Goal: Task Accomplishment & Management: Complete application form

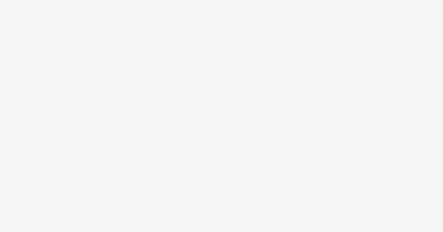
select select "47c37c18-910e-43a3-bb91-a2beb2847406"
select select "b1b940d3-d05b-48b5-821e-f328c33b988b"
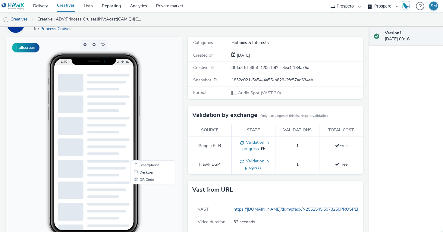
scroll to position [93, 0]
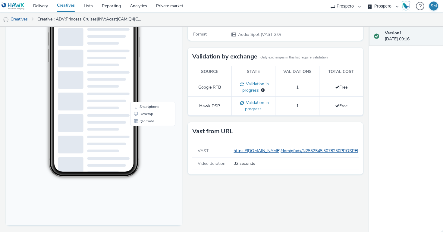
click at [264, 152] on link "https://[DOMAIN_NAME]/ddm/pfadx/N2552545.5078250PROSPERO/B34012049.428093864;sz…" at bounding box center [437, 151] width 409 height 6
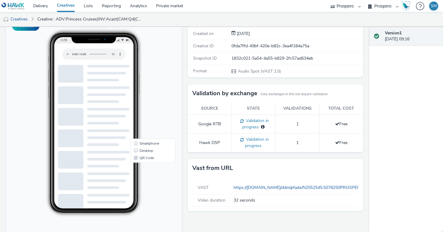
scroll to position [0, 0]
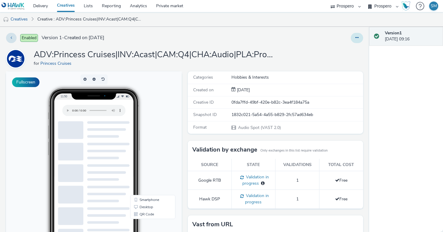
click at [354, 35] on button at bounding box center [357, 38] width 12 height 10
click at [329, 63] on link "Duplicate" at bounding box center [340, 62] width 45 height 12
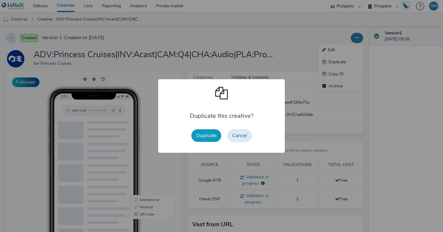
click at [200, 136] on button "Duplicate" at bounding box center [206, 135] width 30 height 13
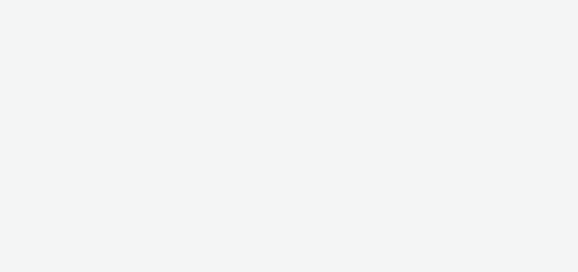
select select "47c37c18-910e-43a3-bb91-a2beb2847406"
select select "b1b940d3-d05b-48b5-821e-f328c33b988b"
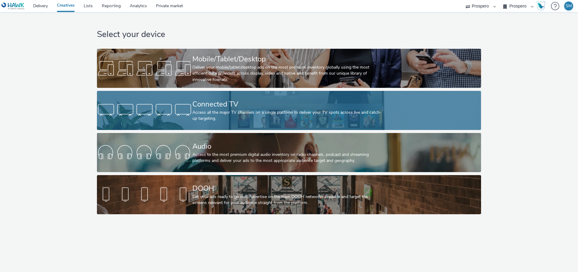
click at [188, 101] on div at bounding box center [144, 110] width 95 height 19
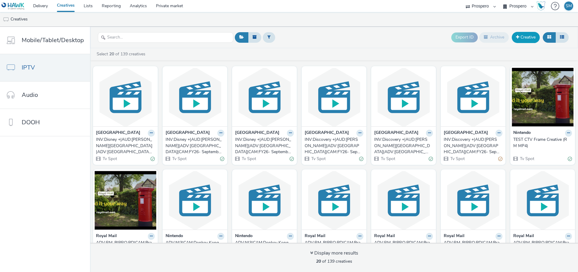
click at [526, 38] on link "Creative" at bounding box center [526, 37] width 28 height 11
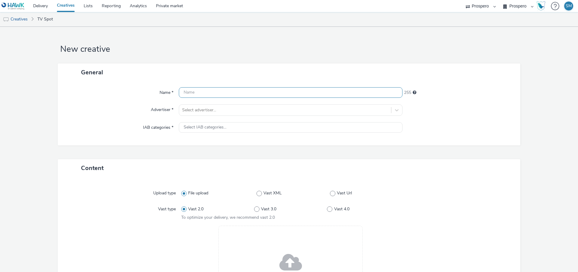
click at [195, 95] on input "text" at bounding box center [291, 92] width 224 height 11
paste input "ADV:Princess Cruises|CAM:Q4|CHA:CTV / SVOD|PLA:Prospero|INV:Disney+|TEC:N/A|PHA…"
type input "ADV:Princess Cruises|CAM:Q4|CHA:CTV / SVOD|PLA:Prospero|INV:Disney+|TEC:N/A|PHA…"
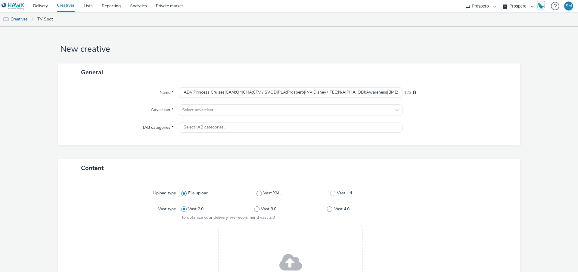
click at [203, 116] on div "Name * ADV:Princess Cruises|CAM:Q4|CHA:CTV / SVOD|PLA:Prospero|INV:Disney+|TEC:…" at bounding box center [289, 113] width 463 height 64
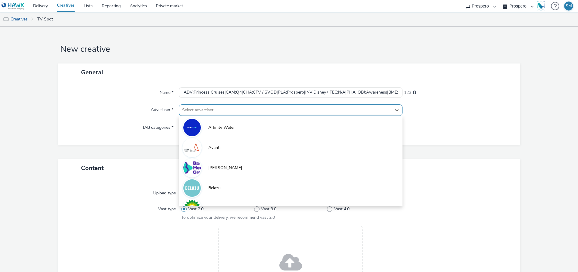
click at [203, 110] on div at bounding box center [285, 110] width 206 height 7
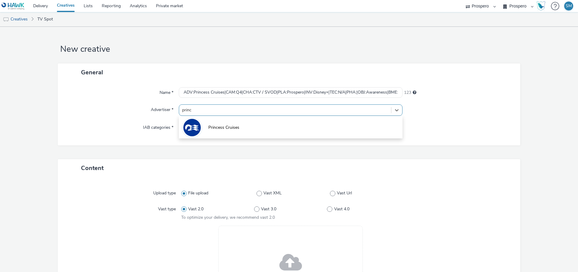
type input "prince"
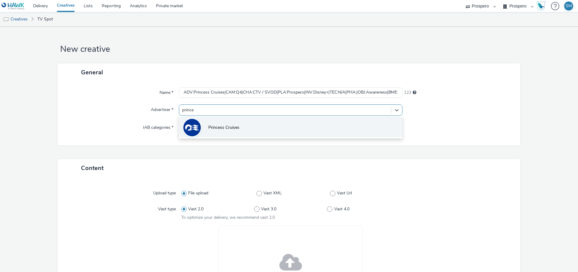
click at [228, 133] on li "Princess Cruises" at bounding box center [291, 127] width 224 height 20
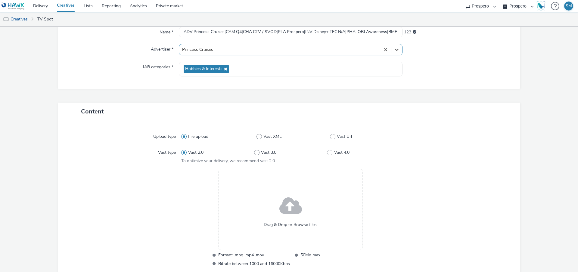
scroll to position [60, 0]
click at [335, 137] on span at bounding box center [332, 136] width 5 height 5
click at [334, 137] on input "Vast Url" at bounding box center [332, 137] width 4 height 4
radio input "false"
radio input "true"
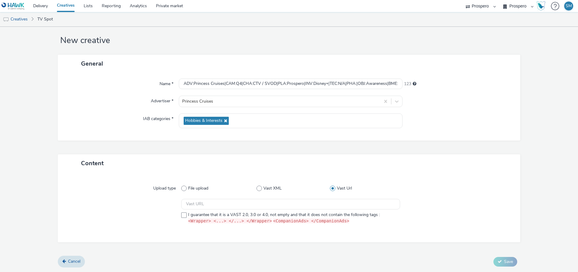
scroll to position [9, 0]
click at [194, 208] on input "text" at bounding box center [290, 204] width 219 height 11
paste input "https://ad.doubleclick.net/ddm/pfadx/N2552545.5078250PROSPERO/B33985601.4282283…"
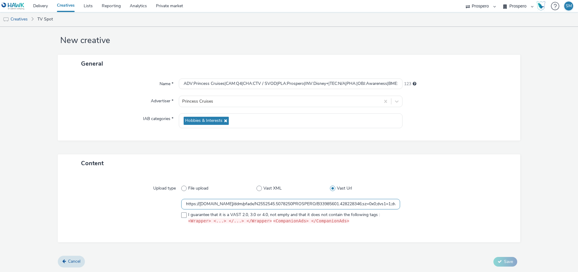
scroll to position [0, 1387]
type input "https://ad.doubleclick.net/ddm/pfadx/N2552545.5078250PROSPERO/B33985601.4282283…"
click at [181, 214] on div at bounding box center [125, 213] width 113 height 28
click at [183, 213] on span at bounding box center [183, 215] width 5 height 5
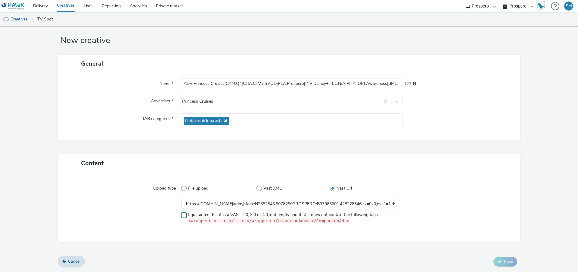
checkbox input "true"
click at [508, 266] on button "Save" at bounding box center [506, 262] width 24 height 10
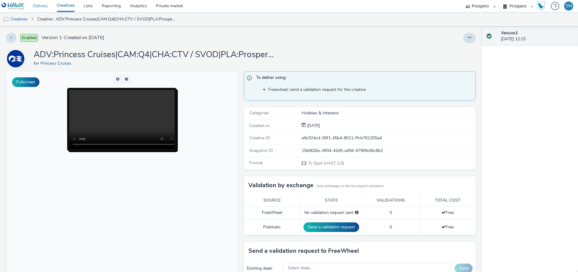
click at [41, 5] on link "Delivery" at bounding box center [41, 6] width 24 height 12
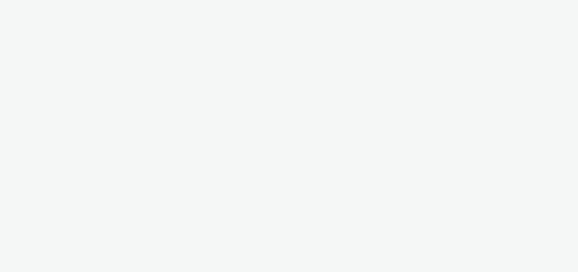
select select "47c37c18-910e-43a3-bb91-a2beb2847406"
select select "b1b940d3-d05b-48b5-821e-f328c33b988b"
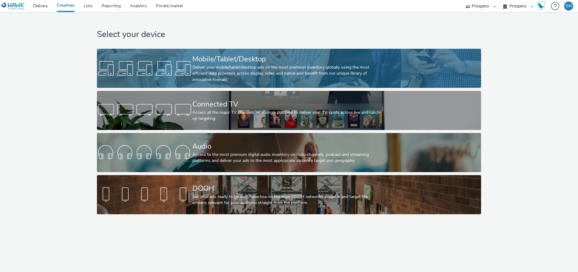
click at [210, 69] on div "Deliver your mobile/tablet/desktop ads on the most premium inventory globally u…" at bounding box center [287, 73] width 191 height 18
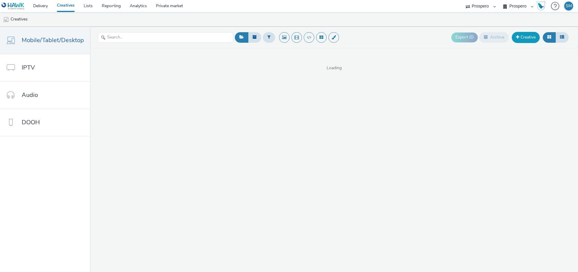
click at [530, 39] on link "Creative" at bounding box center [526, 37] width 28 height 11
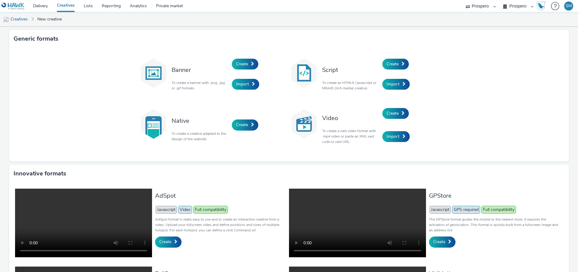
click at [393, 99] on div "Banner To create a banner with .png, .jpg or .gif formats. Create Import Script…" at bounding box center [289, 105] width 301 height 102
click at [396, 111] on span "Create" at bounding box center [393, 114] width 12 height 6
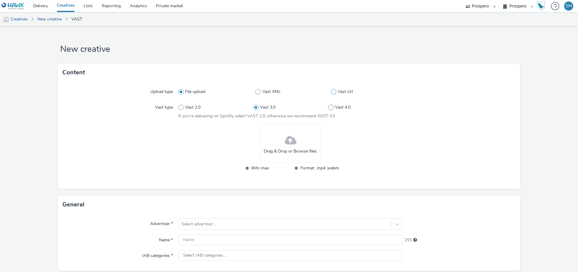
click at [339, 92] on span "Vast Url" at bounding box center [345, 92] width 15 height 6
click at [335, 92] on input "Vast Url" at bounding box center [333, 92] width 4 height 4
radio input "false"
radio input "true"
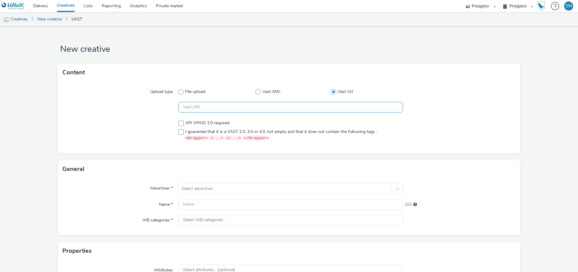
click at [207, 108] on input "text" at bounding box center [290, 107] width 225 height 11
paste input "https://ad.doubleclick.net/ddm/pfadx/N2552545.5078250PROSPERO/B33996599.4279585…"
type input "https://ad.doubleclick.net/ddm/pfadx/N2552545.5078250PROSPERO/B33996599.4279585…"
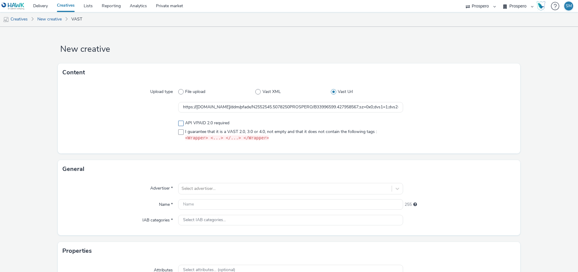
click at [185, 122] on span "API VPAID 2.0 required" at bounding box center [207, 123] width 44 height 6
checkbox input "true"
click at [185, 133] on span "I guarantee that it is a VAST 2.0, 3.0 or 4.0, not empty and that it does not c…" at bounding box center [281, 135] width 192 height 13
checkbox input "true"
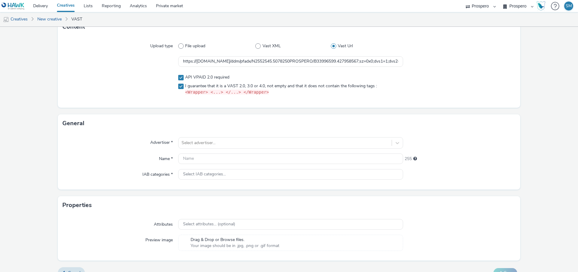
scroll to position [48, 0]
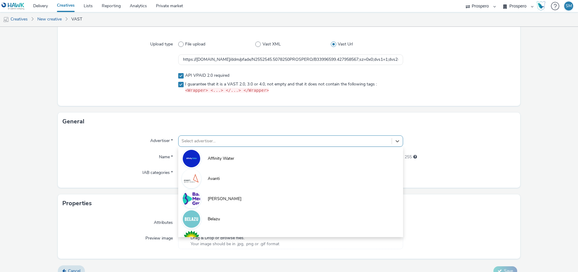
click at [192, 142] on div at bounding box center [285, 141] width 207 height 7
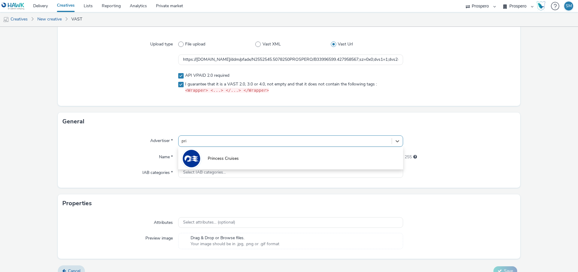
type input "prin"
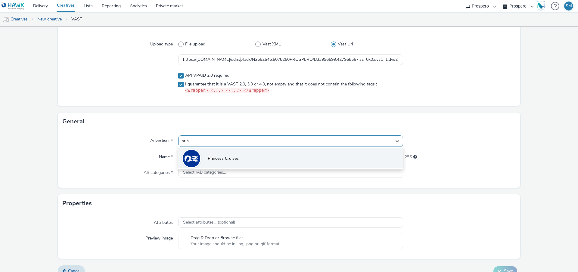
click at [217, 161] on span "Princess Cruises" at bounding box center [223, 159] width 31 height 6
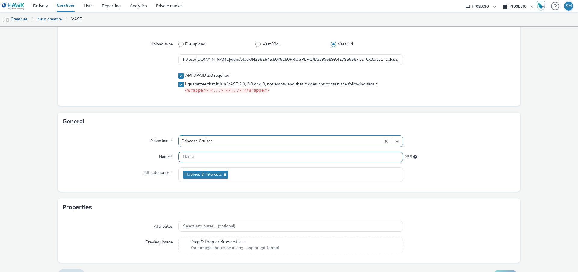
click at [198, 158] on input "text" at bounding box center [290, 157] width 225 height 11
paste input "ADV:Princess Cruises|CAM:Q4|CHA:Video|PLA:Prospero|INV:Pubmatic|TEC:N/A|PHA:Q4 …"
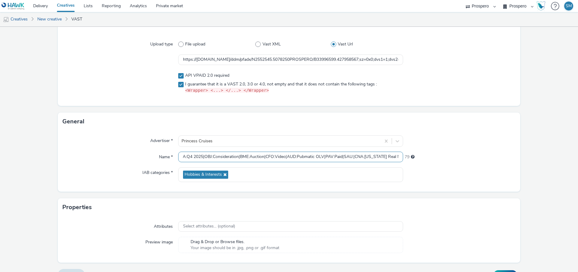
scroll to position [61, 0]
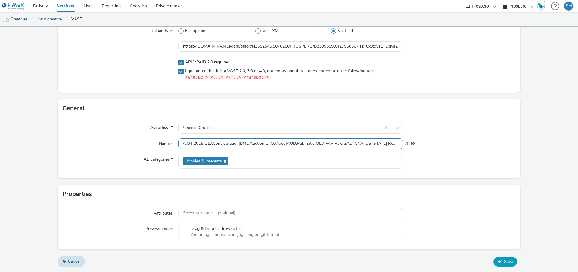
type input "ADV:Princess Cruises|CAM:Q4|CHA:Video|PLA:Prospero|INV:Pubmatic|TEC:N/A|PHA:Q4 …"
click at [501, 263] on icon at bounding box center [500, 262] width 4 height 4
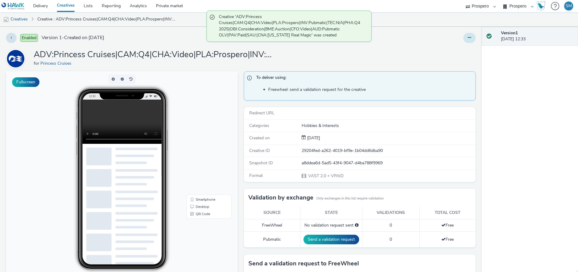
click at [467, 39] on button at bounding box center [470, 38] width 12 height 10
click at [452, 62] on link "Duplicate" at bounding box center [453, 62] width 45 height 12
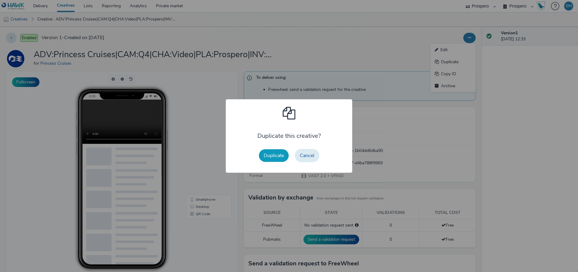
click at [271, 161] on button "Duplicate" at bounding box center [274, 155] width 30 height 13
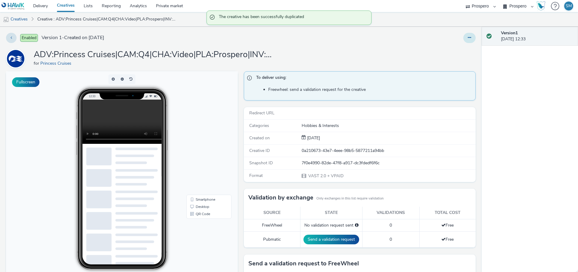
click at [470, 40] on button at bounding box center [470, 38] width 12 height 10
click at [461, 48] on link "Edit" at bounding box center [453, 50] width 45 height 12
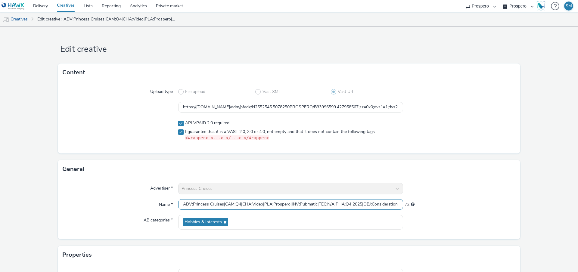
click at [251, 208] on input "ADV:Princess Cruises|CAM:Q4|CHA:Video|PLA:Prospero|INV:Pubmatic|TEC:N/A|PHA:Q4 …" at bounding box center [290, 204] width 225 height 11
paste input "Star Princess"
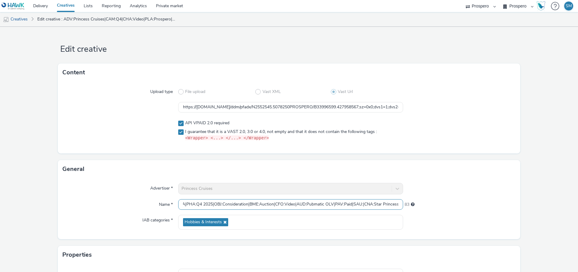
type input "ADV:Princess Cruises|CAM:Q4|CHA:Video|PLA:Prospero|INV:Pubmatic|TEC:N/A|PHA:Q4 …"
click at [217, 110] on input "https://ad.doubleclick.net/ddm/pfadx/N2552545.5078250PROSPERO/B33996599.4279585…" at bounding box center [290, 107] width 225 height 11
click at [217, 109] on input "https://ad.doubleclick.net/ddm/pfadx/N2552545.5078250PROSPERO/B33996599.4279585…" at bounding box center [290, 107] width 225 height 11
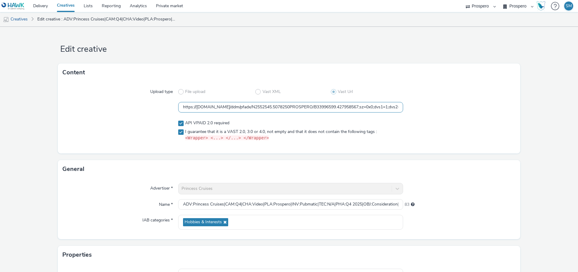
click at [217, 109] on input "https://ad.doubleclick.net/ddm/pfadx/N2552545.5078250PROSPERO/B33996599.4279585…" at bounding box center [290, 107] width 225 height 11
paste input "8336748"
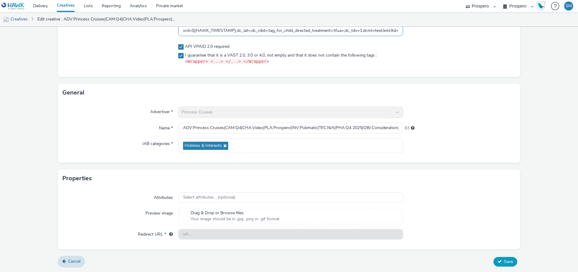
type input "https://ad.doubleclick.net/ddm/pfadx/N2552545.5078250PROSPERO/B33996599.4283367…"
click at [511, 264] on button "Save" at bounding box center [506, 262] width 24 height 10
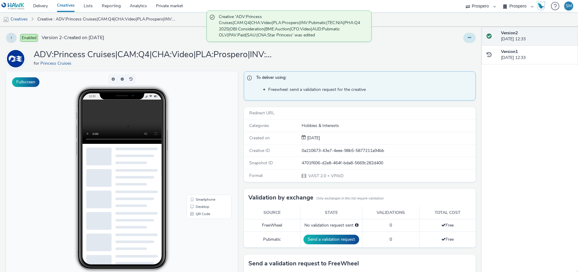
click at [468, 33] on button at bounding box center [470, 38] width 12 height 10
click at [466, 66] on link "Duplicate" at bounding box center [453, 62] width 45 height 12
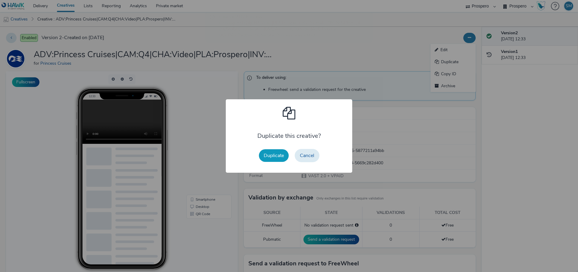
click at [272, 155] on button "Duplicate" at bounding box center [274, 155] width 30 height 13
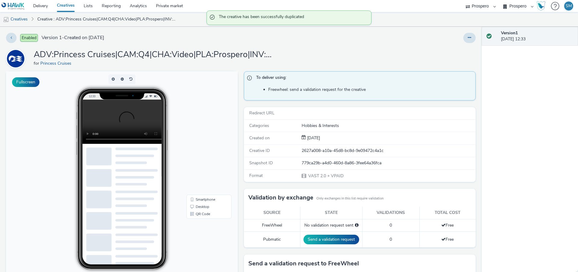
click at [466, 33] on div at bounding box center [470, 38] width 12 height 10
click at [467, 41] on button at bounding box center [470, 38] width 12 height 10
click at [457, 47] on link "Edit" at bounding box center [453, 50] width 45 height 12
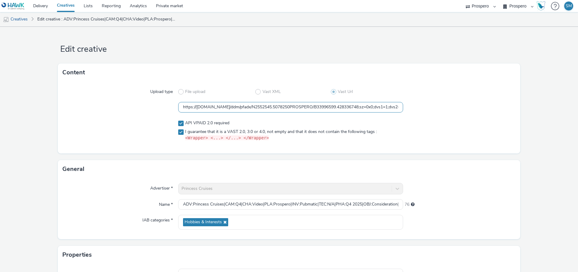
click at [230, 108] on input "https://ad.doubleclick.net/ddm/pfadx/N2552545.5078250PROSPERO/B33996599.4283367…" at bounding box center [290, 107] width 225 height 11
paste input "716893"
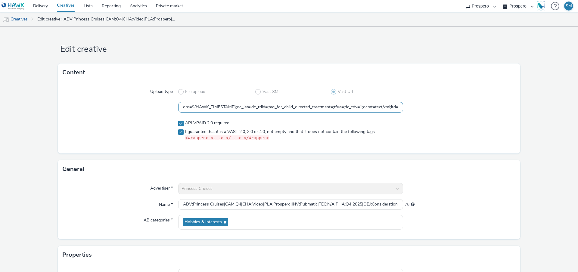
type input "https://ad.doubleclick.net/ddm/pfadx/N2552545.5078250PROSPERO/B33996599.4287168…"
click at [218, 210] on input "ADV:Princess Cruises|CAM:Q4|CHA:Video|PLA:Prospero|INV:Pubmatic|TEC:N/A|PHA:Q4 …" at bounding box center [290, 204] width 225 height 11
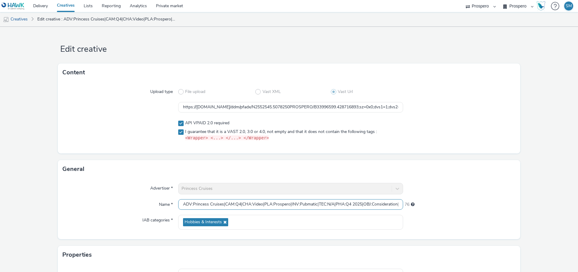
click at [218, 210] on input "ADV:Princess Cruises|CAM:Q4|CHA:Video|PLA:Prospero|INV:Pubmatic|TEC:N/A|PHA:Q4 …" at bounding box center [290, 204] width 225 height 11
paste input "Alaska Real Magic"
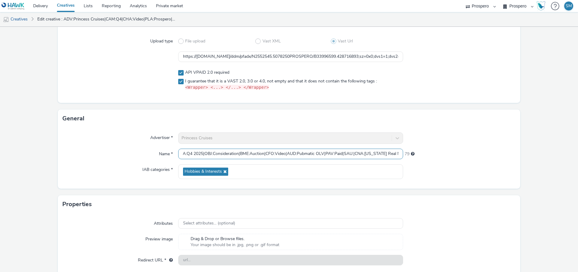
scroll to position [77, 0]
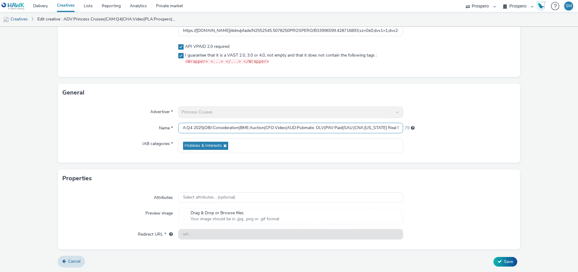
type input "ADV:Princess Cruises|CAM:Q4|CHA:Video|PLA:Prospero|INV:Pubmatic|TEC:N/A|PHA:Q4 …"
click at [498, 256] on form "Edit creative Content Upload type File upload Vast XML Vast Url https://ad.doub…" at bounding box center [289, 111] width 578 height 322
click at [499, 263] on icon at bounding box center [500, 262] width 4 height 4
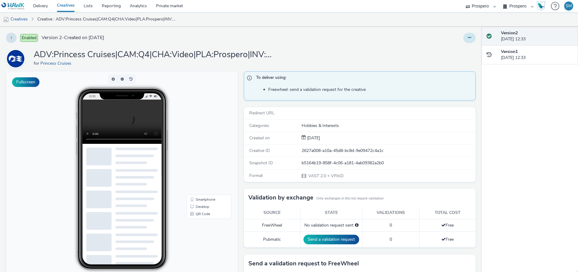
click at [471, 36] on icon at bounding box center [469, 38] width 3 height 4
click at [460, 63] on link "Duplicate" at bounding box center [453, 62] width 45 height 12
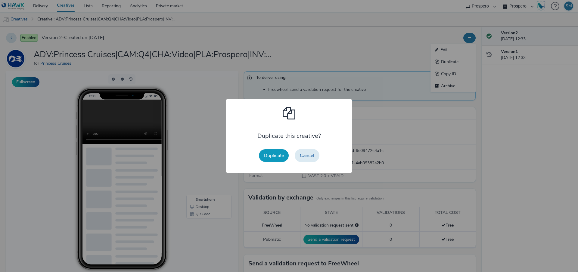
click at [274, 157] on button "Duplicate" at bounding box center [274, 155] width 30 height 13
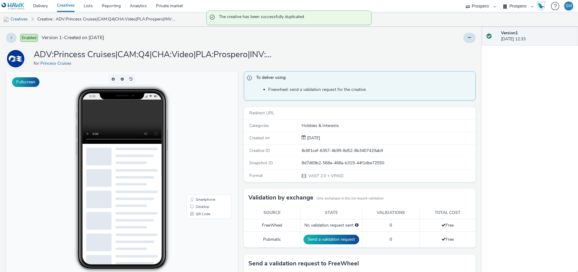
click at [465, 45] on div "Enabled Version 1 - Created on 04 September 2025 ADV:Princess Cruises|CAM:Q4|CH…" at bounding box center [241, 150] width 482 height 246
click at [468, 42] on button at bounding box center [470, 38] width 12 height 10
click at [455, 44] on link "Edit" at bounding box center [453, 50] width 45 height 12
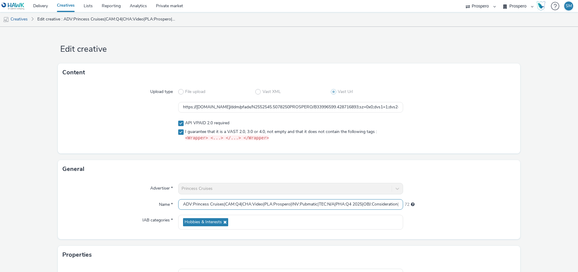
click at [229, 203] on input "ADV:Princess Cruises|CAM:Q4|CHA:Video|PLA:Prospero|INV:Pubmatic|TEC:N/A|PHA:Q4 …" at bounding box center [290, 204] width 225 height 11
paste input "Star Princess"
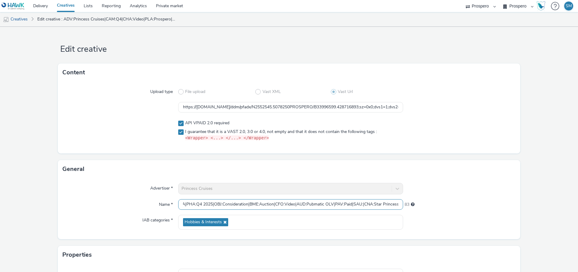
type input "ADV:Princess Cruises|CAM:Q4|CHA:Video|PLA:Prospero|INV:Pubmatic|TEC:N/A|PHA:Q4 …"
click at [229, 105] on input "https://ad.doubleclick.net/ddm/pfadx/N2552545.5078250PROSPERO/B33996599.4287168…" at bounding box center [290, 107] width 225 height 11
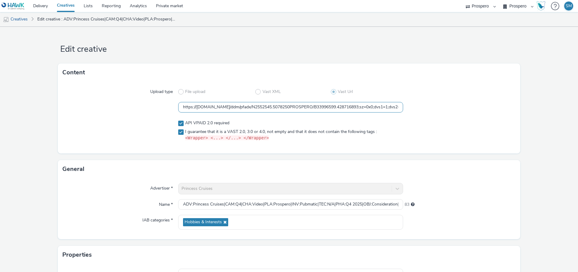
paste input "6"
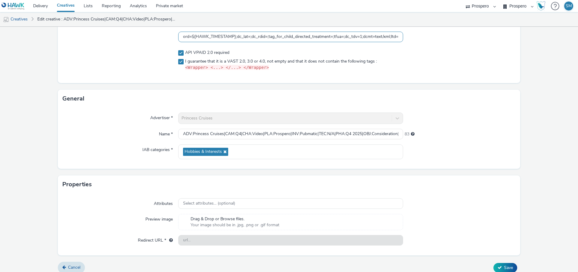
scroll to position [77, 0]
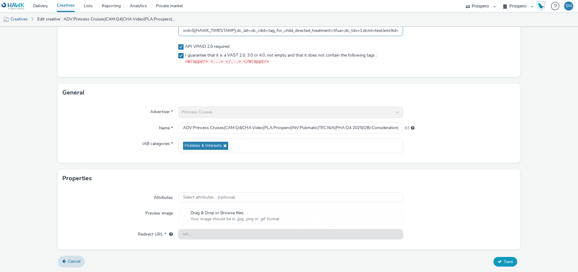
type input "https://ad.doubleclick.net/ddm/pfadx/N2552545.5078250PROSPERO/B33996599.4287168…"
click at [510, 259] on span "Save" at bounding box center [508, 262] width 9 height 6
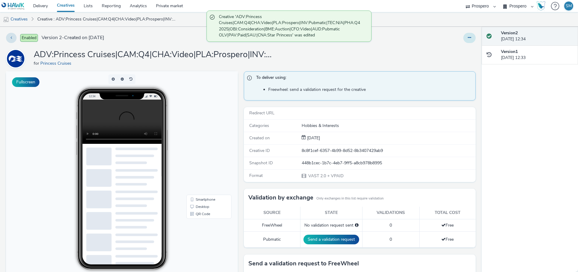
click at [468, 34] on button at bounding box center [470, 38] width 12 height 10
click at [454, 61] on link "Duplicate" at bounding box center [453, 62] width 45 height 12
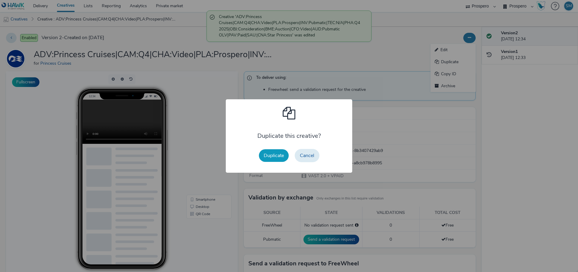
click at [275, 158] on button "Duplicate" at bounding box center [274, 155] width 30 height 13
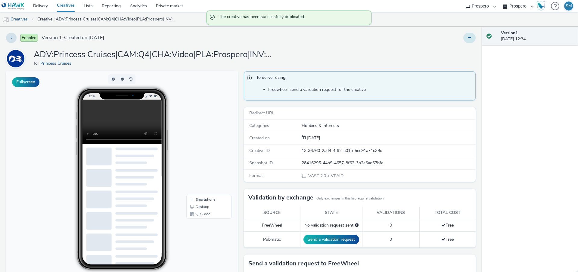
click at [470, 38] on icon at bounding box center [469, 38] width 3 height 4
click at [457, 50] on link "Edit" at bounding box center [453, 50] width 45 height 12
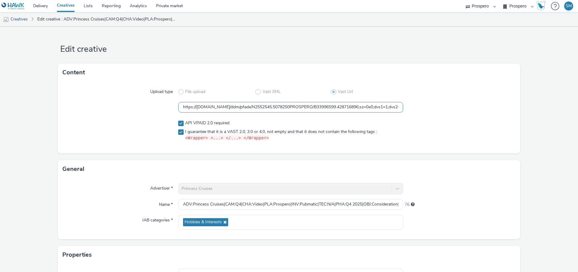
click at [251, 109] on input "https://ad.doubleclick.net/ddm/pfadx/N2552545.5078250PROSPERO/B33996599.4287168…" at bounding box center [290, 107] width 225 height 11
paste input "8801"
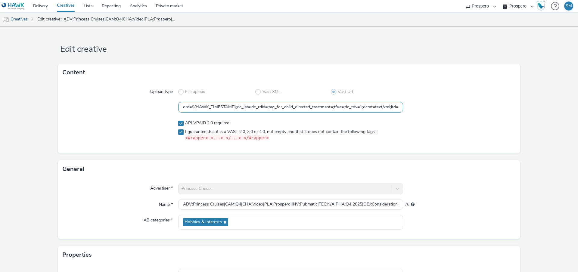
type input "https://ad.doubleclick.net/ddm/pfadx/N2552545.5078250PROSPERO/B33996599.4287188…"
click at [263, 202] on input "ADV:Princess Cruises|CAM:Q4|CHA:Video|PLA:Prospero|INV:Pubmatic|TEC:N/A|PHA:Q4 …" at bounding box center [290, 204] width 225 height 11
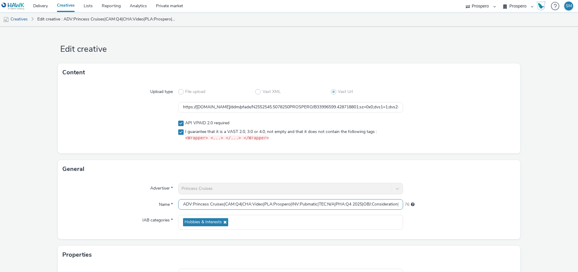
paste input "Generic Destination"
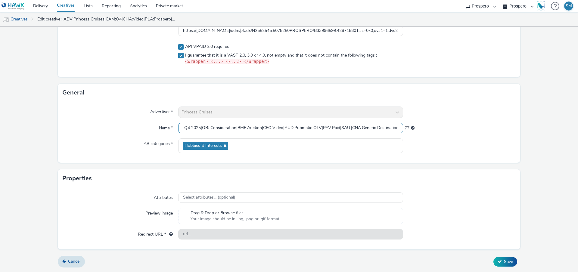
type input "ADV:Princess Cruises|CAM:Q4|CHA:Video|PLA:Prospero|INV:Pubmatic|TEC:N/A|PHA:Q4 …"
click at [492, 259] on div "Cancel Save" at bounding box center [289, 262] width 463 height 11
click at [510, 260] on span "Save" at bounding box center [508, 262] width 9 height 6
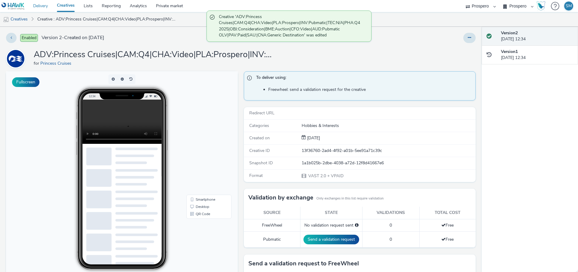
click at [42, 8] on link "Delivery" at bounding box center [41, 6] width 24 height 12
